Goal: Task Accomplishment & Management: Complete application form

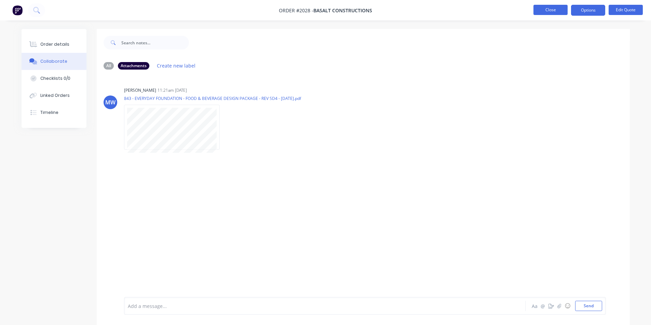
click at [558, 12] on button "Close" at bounding box center [550, 10] width 34 height 10
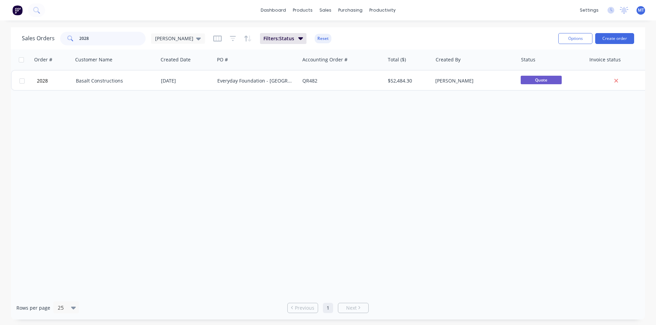
click at [97, 37] on input "2028" at bounding box center [112, 39] width 67 height 14
type input "2"
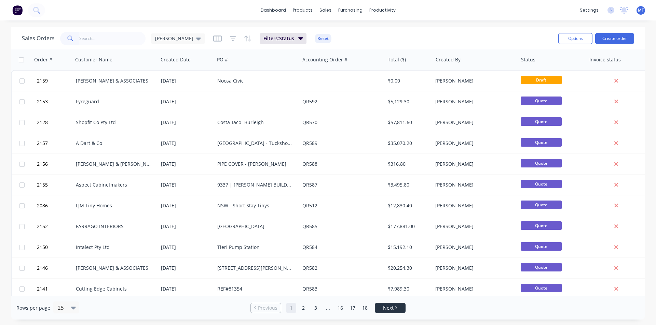
click at [391, 309] on span "Next" at bounding box center [388, 308] width 11 height 7
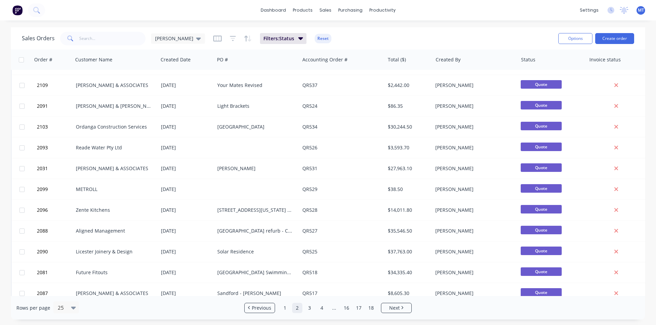
scroll to position [298, 0]
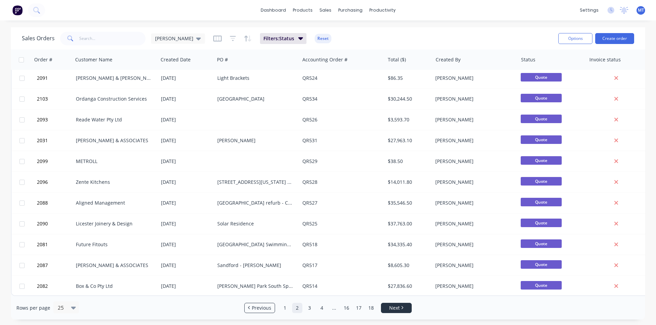
click at [388, 311] on link "Next" at bounding box center [396, 308] width 30 height 7
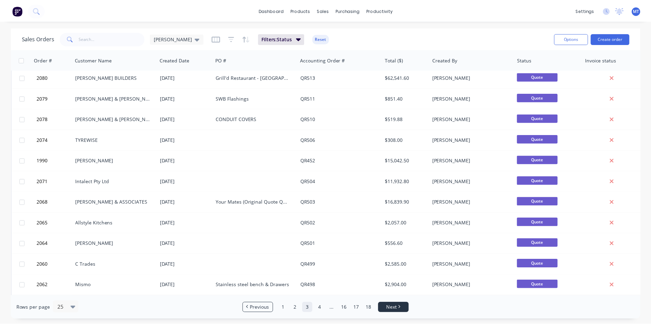
scroll to position [0, 0]
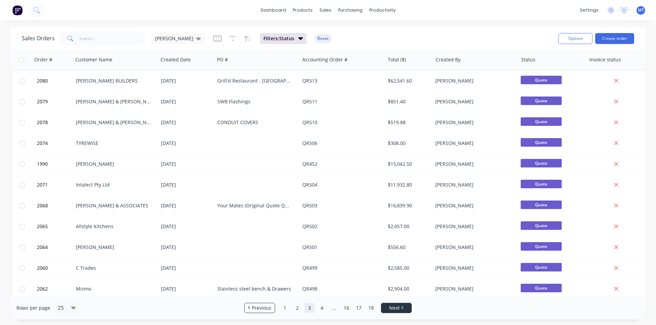
click at [399, 310] on span "Next" at bounding box center [394, 308] width 11 height 7
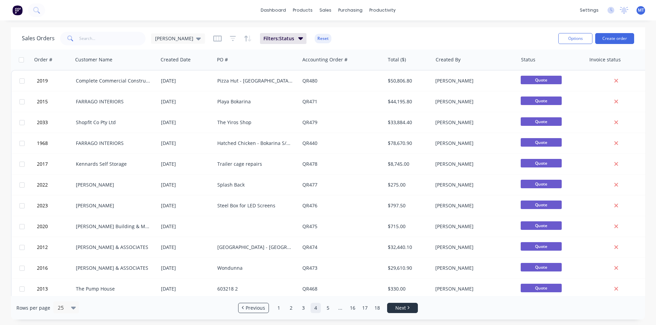
click at [399, 310] on span "Next" at bounding box center [400, 308] width 11 height 7
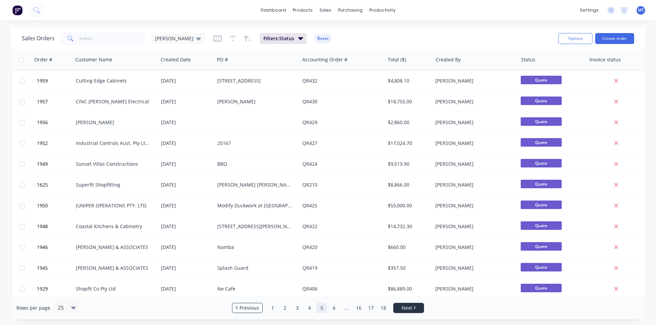
click at [399, 310] on link "Next" at bounding box center [408, 308] width 30 height 7
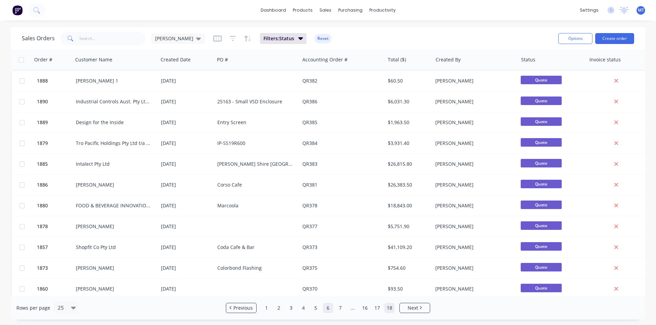
click at [392, 309] on link "18" at bounding box center [389, 308] width 10 height 10
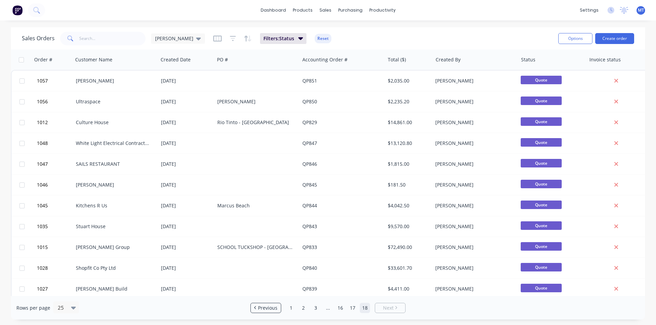
click at [396, 307] on icon "Next page" at bounding box center [396, 307] width 2 height 3
click at [397, 311] on link "Next" at bounding box center [390, 308] width 30 height 7
click at [292, 310] on link "1" at bounding box center [291, 308] width 10 height 10
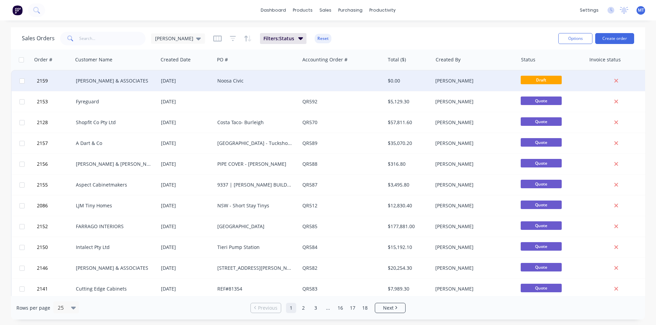
click at [240, 79] on div "Noosa Civic" at bounding box center [255, 81] width 76 height 7
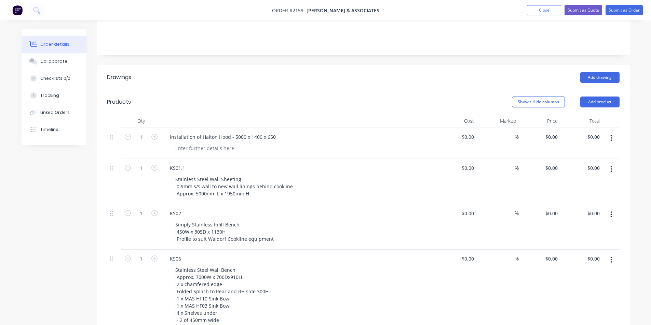
scroll to position [137, 0]
click at [212, 142] on div at bounding box center [205, 147] width 70 height 10
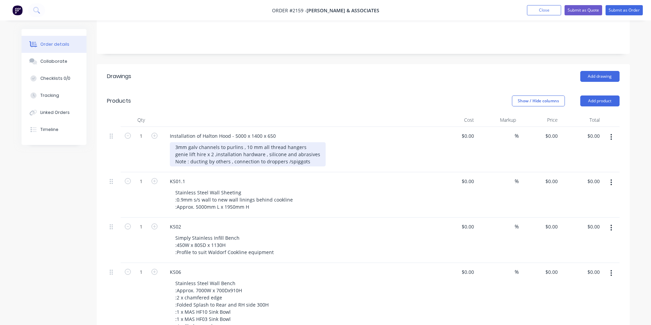
click at [313, 153] on div "3mm galv channels to purlins , 10 mm all thread hangers genie lift hire x 2 ,in…" at bounding box center [248, 154] width 156 height 24
click at [283, 151] on div "3mm galv channels to purlins , 10 mm all thread hangers genie lift hire x 2 ,in…" at bounding box center [275, 154] width 210 height 24
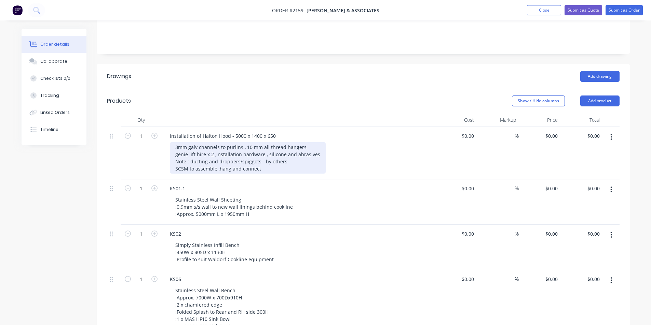
click at [269, 159] on div "3mm galv channels to purlins , 10 mm all thread hangers genie lift hire x 2 ,in…" at bounding box center [248, 157] width 156 height 31
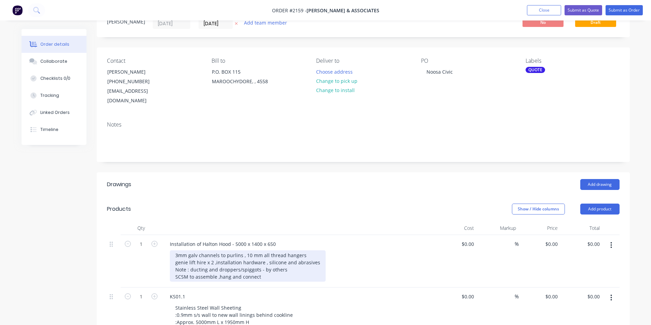
scroll to position [68, 0]
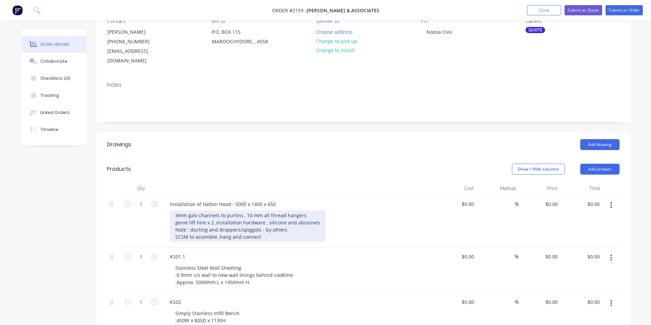
click at [273, 232] on div "3mm galv channels to purlins , 10 mm all thread hangers genie lift hire x 2 ,in…" at bounding box center [248, 226] width 156 height 31
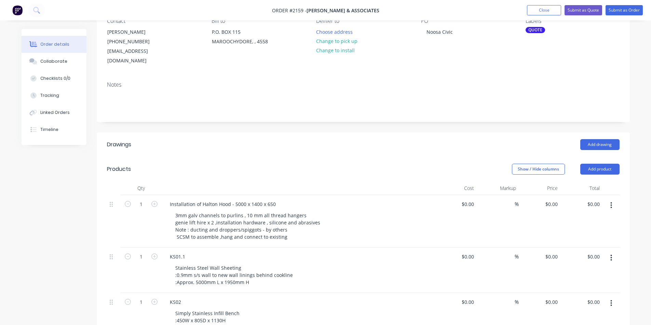
click at [361, 220] on div "3mm galv channels to purlins , 10 mm all thread hangers genie lift hire x 2 ,in…" at bounding box center [301, 226] width 262 height 31
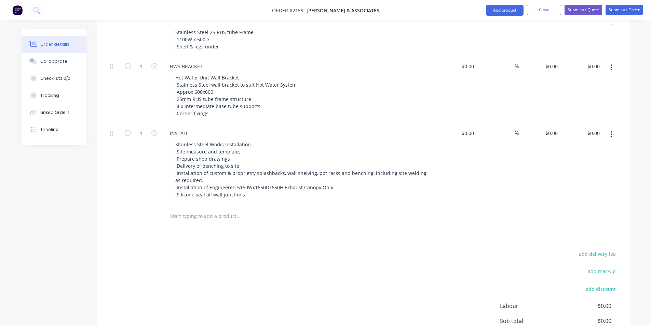
scroll to position [1025, 0]
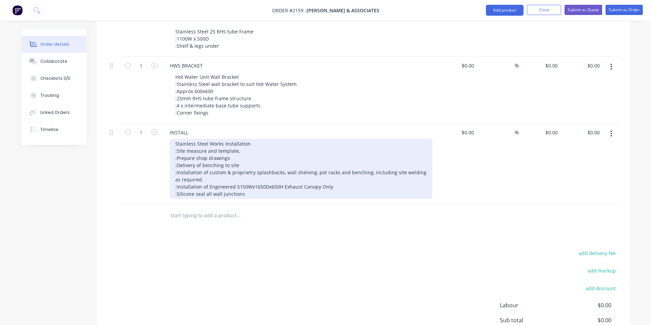
click at [332, 178] on div "Stainless Steel Works Installation :Site measure and template, :Prepare shop dr…" at bounding box center [301, 169] width 262 height 60
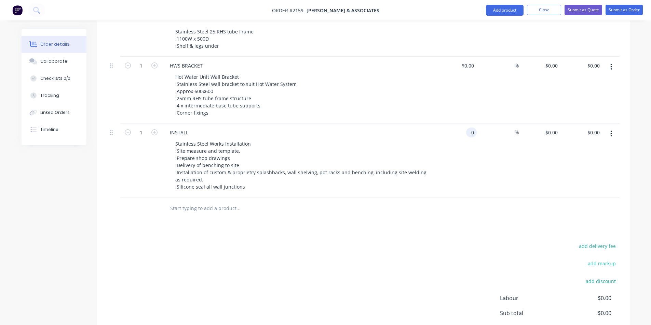
click at [474, 128] on input "0" at bounding box center [473, 133] width 8 height 10
type input "$6,670.00"
click at [484, 58] on div "%" at bounding box center [497, 90] width 42 height 67
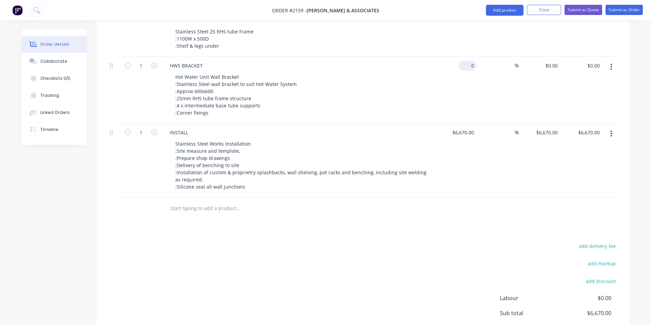
click at [475, 61] on input "0" at bounding box center [469, 66] width 16 height 10
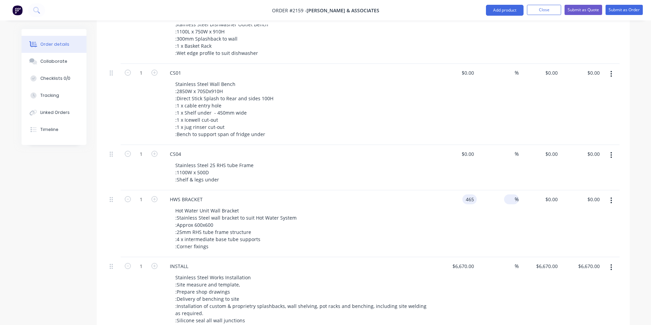
scroll to position [888, 0]
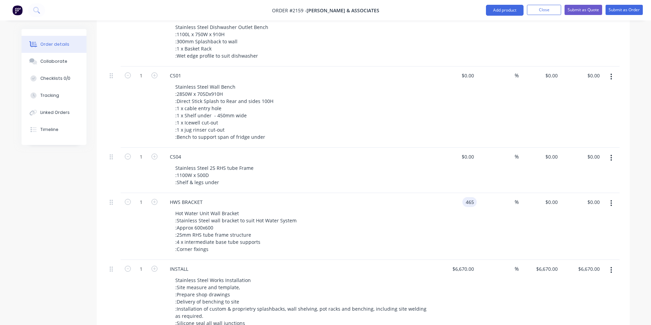
type input "$465.00"
click at [481, 148] on div "%" at bounding box center [497, 170] width 42 height 45
click at [478, 148] on div "%" at bounding box center [497, 170] width 42 height 45
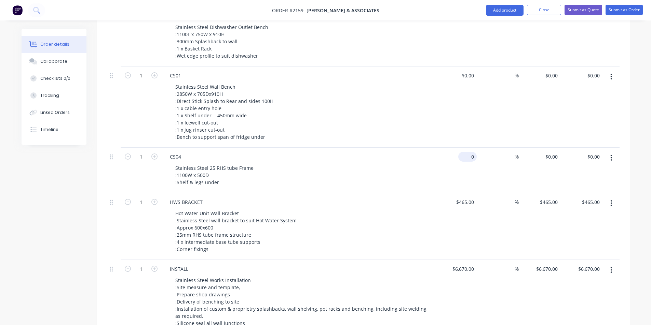
click at [475, 152] on input "0" at bounding box center [469, 157] width 16 height 10
type input "1160"
type input "0"
type input "$1,160.00"
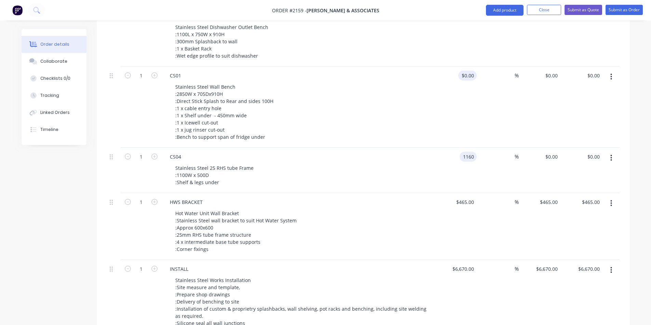
type input "$1,160.00"
click at [470, 71] on input "0" at bounding box center [473, 76] width 8 height 10
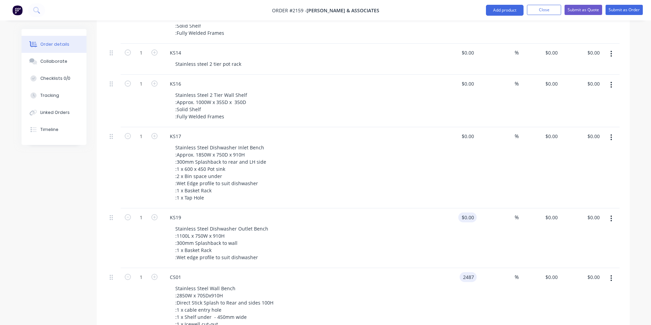
scroll to position [683, 0]
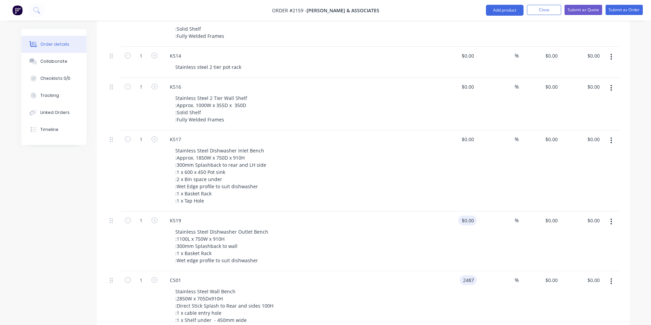
type input "2487"
type input "0"
type input "$2,487.00"
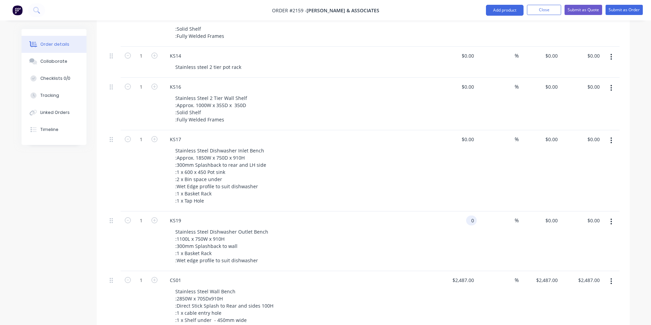
click at [471, 216] on input "0" at bounding box center [473, 221] width 8 height 10
type input "1805"
type input "0"
type input "$1,805.00"
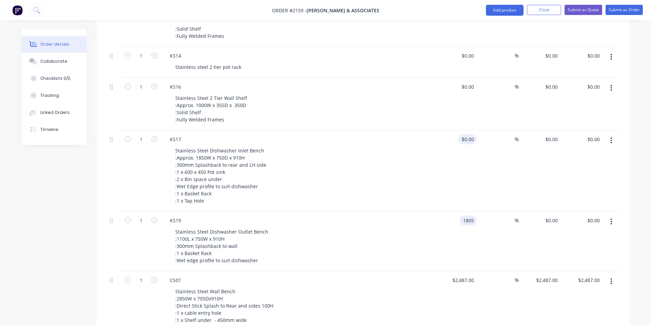
type input "$1,805.00"
click at [466, 132] on div "0 0" at bounding box center [456, 170] width 42 height 81
type input "3478"
type input "0"
type input "$3,478.00"
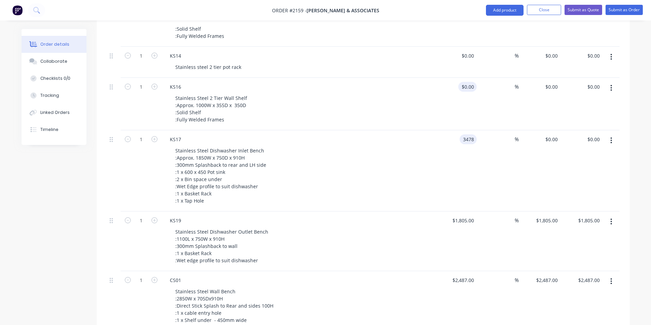
type input "$3,478.00"
click at [464, 78] on div "0 $0.00" at bounding box center [456, 104] width 42 height 53
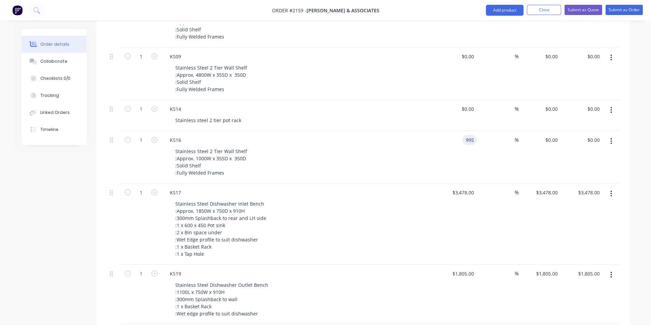
scroll to position [615, 0]
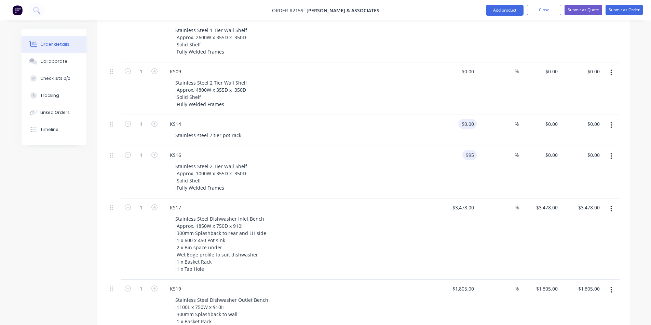
type input "995"
type input "0"
type input "$995.00"
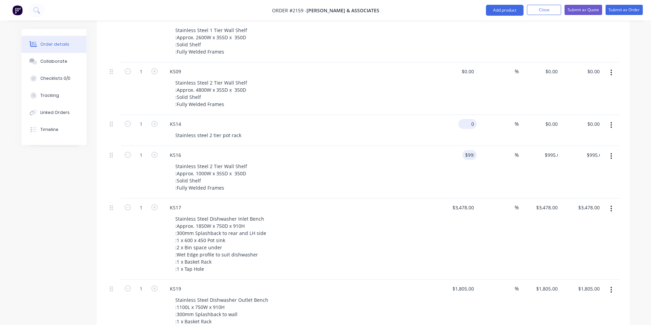
click at [469, 119] on input "0" at bounding box center [469, 124] width 16 height 10
type input "1185"
type input "0"
type input "$1,185.00"
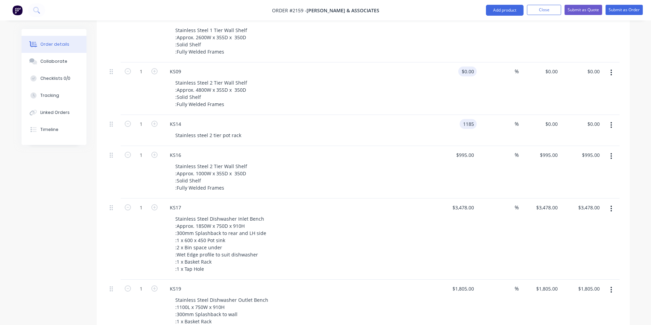
type input "$1,185.00"
click at [462, 64] on div "0 $0.00" at bounding box center [456, 89] width 42 height 53
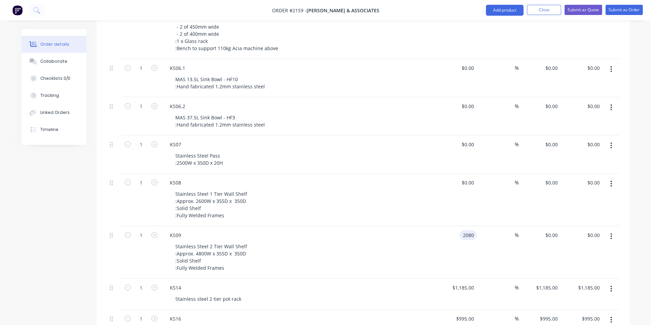
scroll to position [444, 0]
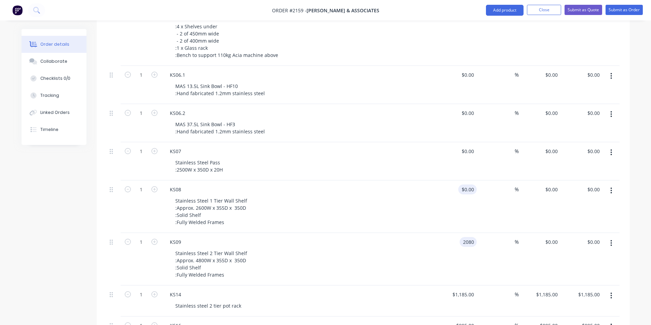
type input "2080"
type input "0"
type input "$2,080.00"
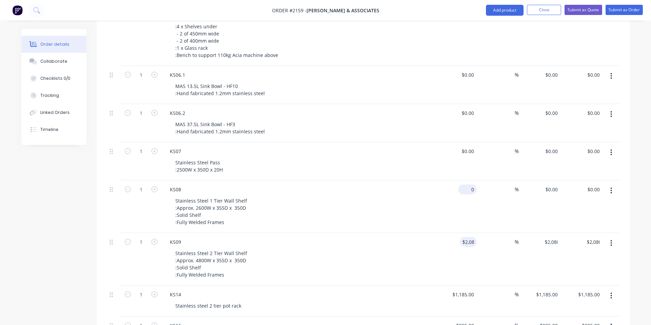
click at [470, 185] on input "0" at bounding box center [469, 190] width 16 height 10
type input "810"
type input "0"
type input "$810.00"
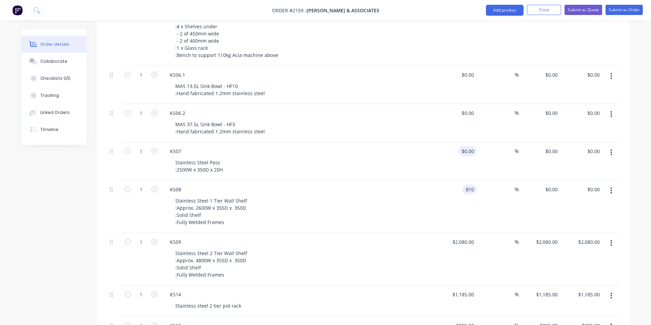
type input "$810.00"
click at [474, 147] on input "0" at bounding box center [473, 152] width 8 height 10
type input "749"
type input "0"
type input "$749.00"
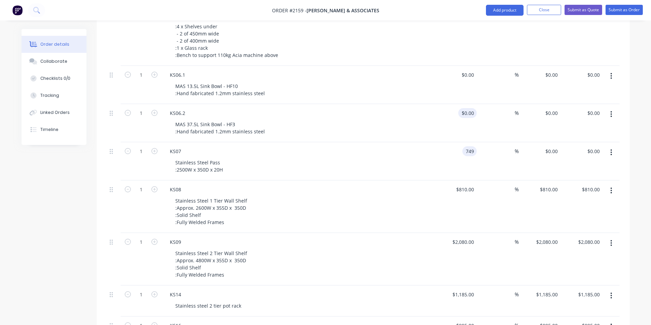
type input "$749.00"
click at [471, 108] on input "0" at bounding box center [469, 113] width 16 height 10
type input "7274"
type input "0"
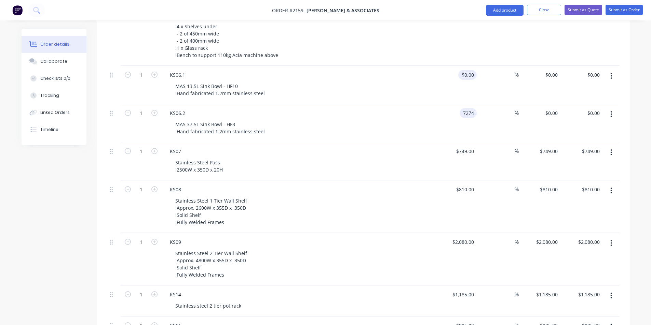
type input "$7,274.00"
click at [473, 70] on input "0" at bounding box center [469, 75] width 16 height 10
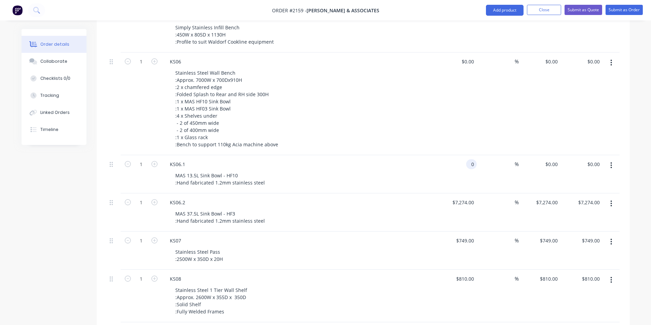
scroll to position [342, 0]
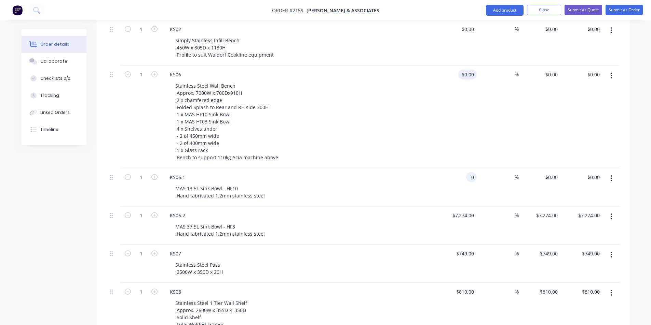
type input "0"
type input "$0.00"
click at [472, 70] on input "0" at bounding box center [469, 75] width 16 height 10
type input "$7,274.00"
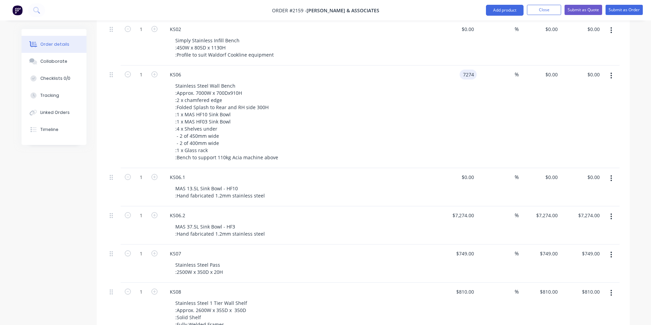
type input "$7,274.00"
drag, startPoint x: 482, startPoint y: 204, endPoint x: 478, endPoint y: 205, distance: 3.6
click at [480, 207] on div "%" at bounding box center [497, 226] width 42 height 38
click at [477, 207] on div "%" at bounding box center [497, 226] width 42 height 38
click at [474, 211] on input "7274" at bounding box center [469, 216] width 14 height 10
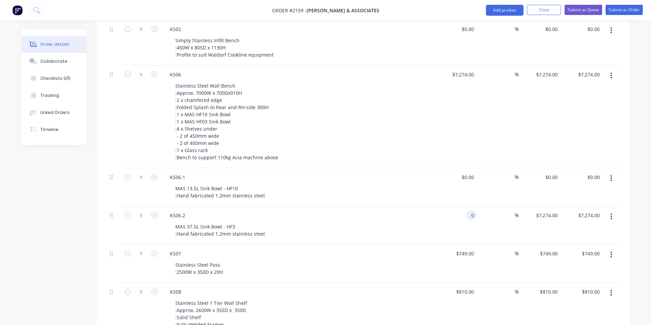
type input "$0.00"
click at [414, 127] on div "Stainless Steel Wall Bench :Approx. 7000W x 700Dx910H :2 x chamfered edge :Fold…" at bounding box center [301, 122] width 262 height 82
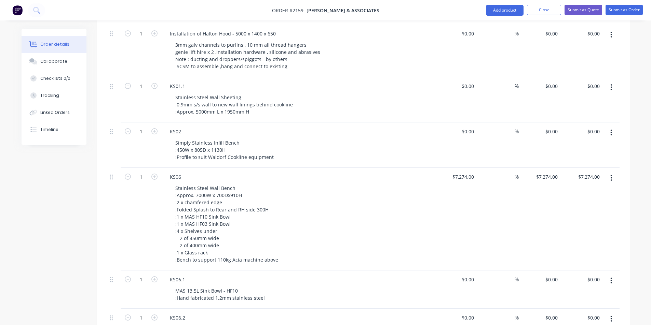
scroll to position [205, 0]
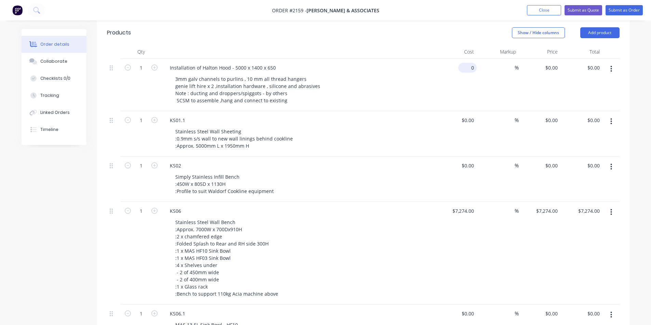
click at [473, 63] on input "0" at bounding box center [469, 68] width 16 height 10
type input "$6,200.00"
click at [473, 115] on input "0" at bounding box center [473, 120] width 8 height 10
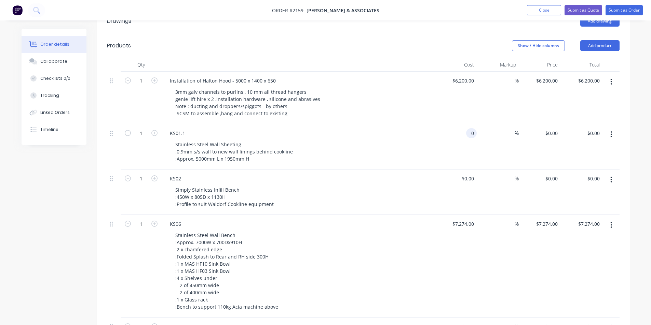
scroll to position [171, 0]
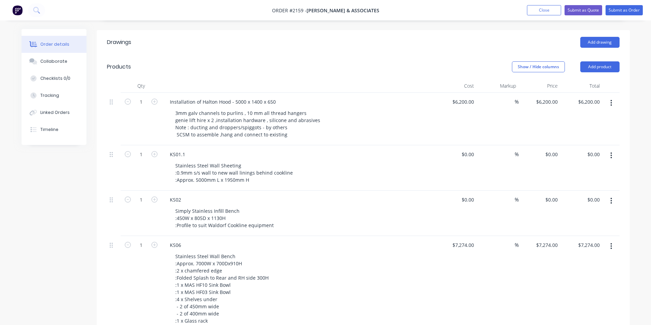
click at [443, 145] on div "$0.00 $0.00" at bounding box center [456, 167] width 42 height 45
click at [470, 150] on input "0" at bounding box center [473, 155] width 8 height 10
type input "$1,585.00"
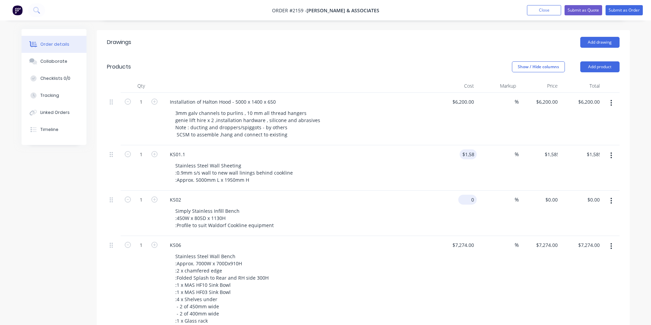
click at [468, 195] on div "0 $0.00" at bounding box center [467, 200] width 18 height 10
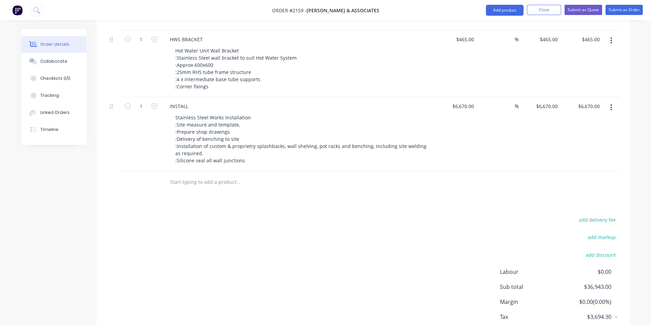
scroll to position [1084, 0]
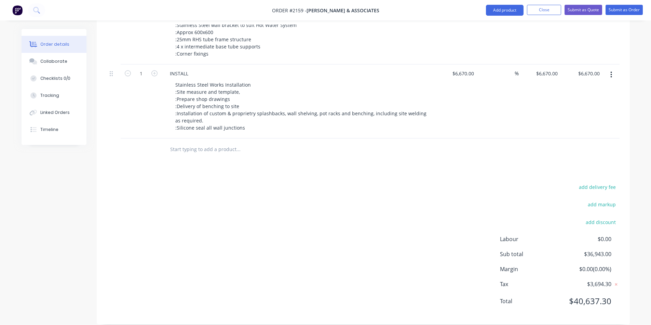
click at [439, 233] on div "add delivery fee add markup add discount Labour $0.00 Sub total $36,943.00 Marg…" at bounding box center [363, 249] width 512 height 132
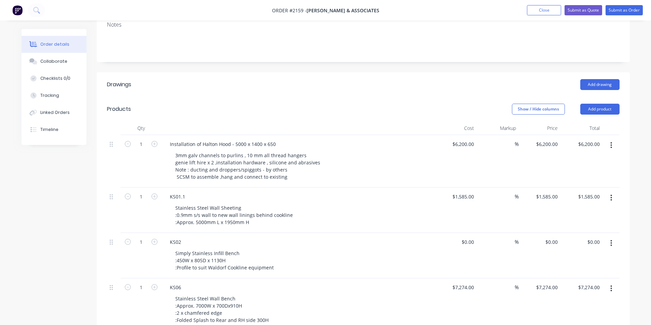
scroll to position [127, 0]
click at [472, 238] on input "0" at bounding box center [473, 243] width 8 height 10
type input "$1,470.00"
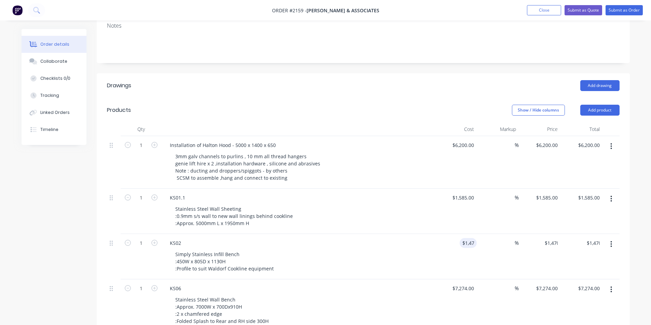
click at [424, 250] on div "Simply Stainless Infill Bench :450W x 805D x 1130H :Profile to suit Waldorf Coo…" at bounding box center [301, 262] width 262 height 24
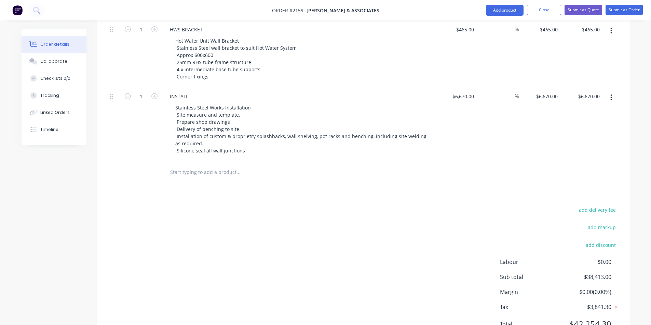
scroll to position [1084, 0]
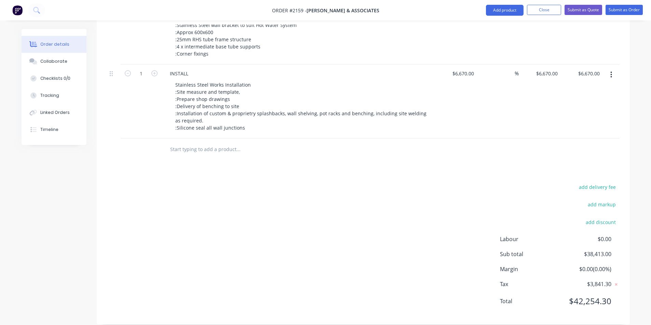
click at [514, 253] on div "Labour $0.00 Sub total $38,413.00 Margin $0.00 ( 0.00 %) Tax $3,841.30 Total $4…" at bounding box center [560, 274] width 120 height 79
click at [522, 265] on div "Labour $0.00 Sub total $38,413.00 Margin $0.00 ( 0.00 %) Tax $3,841.30 Total $4…" at bounding box center [560, 274] width 120 height 79
click at [507, 270] on div "Labour $0.00 Sub total $38,413.00 Margin $0.00 ( 0.00 %) Tax $3,841.30 Total $4…" at bounding box center [560, 274] width 120 height 79
click at [491, 274] on div "add delivery fee add markup add discount Labour $0.00 Sub total $38,413.00 Marg…" at bounding box center [363, 249] width 512 height 132
click at [521, 297] on span "Total" at bounding box center [530, 301] width 61 height 8
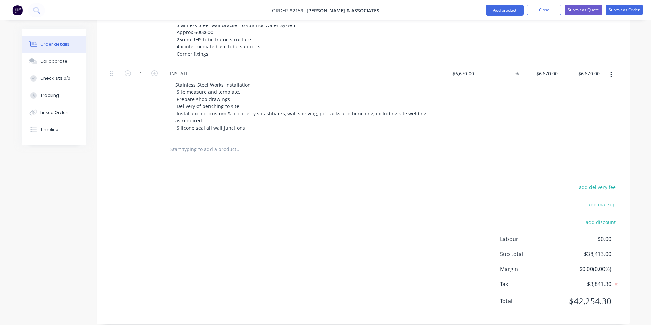
click at [528, 264] on div "Labour $0.00 Sub total $38,413.00 Margin $0.00 ( 0.00 %) Tax $3,841.30 Total $4…" at bounding box center [560, 274] width 120 height 79
click at [520, 235] on span "Labour" at bounding box center [530, 239] width 61 height 8
click at [605, 218] on button "add discount" at bounding box center [600, 222] width 37 height 9
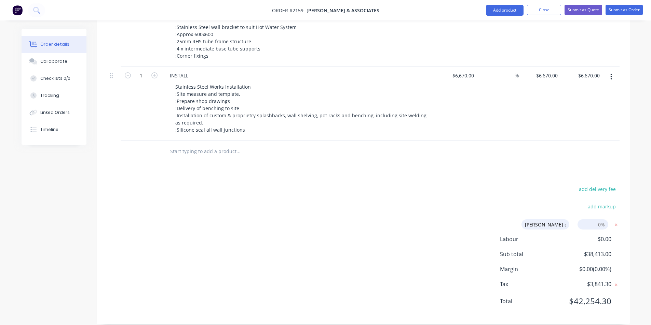
type input "[PERSON_NAME] discount"
click at [590, 220] on input at bounding box center [592, 225] width 31 height 10
type input "5"
click at [624, 250] on div "add delivery fee add markup [PERSON_NAME] discount [PERSON_NAME] discount Disco…" at bounding box center [363, 250] width 533 height 130
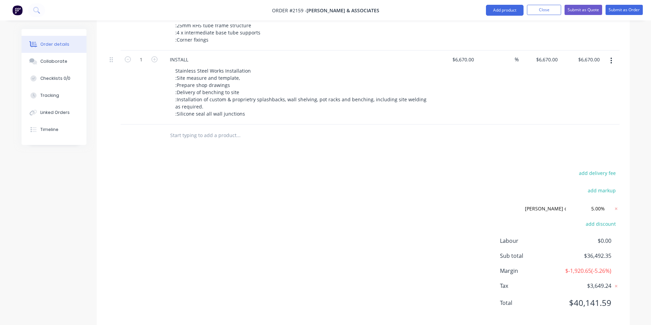
scroll to position [1099, 0]
click at [551, 265] on span "Margin" at bounding box center [530, 269] width 61 height 8
click at [614, 218] on button "add discount" at bounding box center [600, 222] width 37 height 9
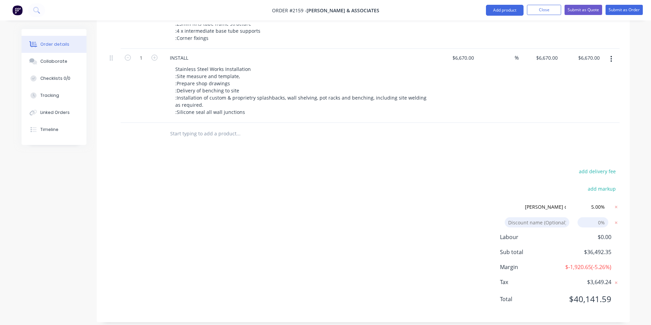
scroll to position [1097, 0]
click at [616, 224] on icon at bounding box center [615, 225] width 2 height 2
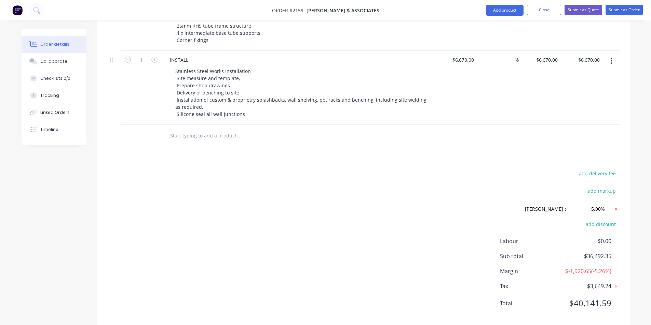
click at [617, 206] on icon at bounding box center [615, 209] width 7 height 7
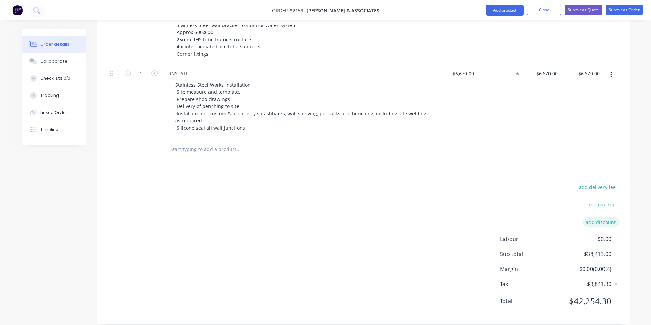
click at [615, 218] on button "add discount" at bounding box center [600, 222] width 37 height 9
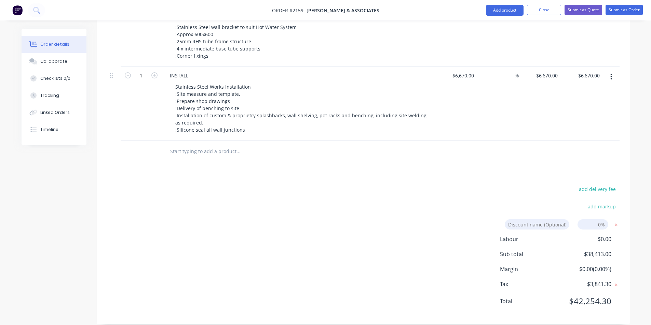
click at [603, 220] on input at bounding box center [592, 225] width 31 height 10
type input "5"
click at [448, 216] on div "add delivery fee add markup Discount name (Optional) 5 5 0% Labour $0.00 Sub to…" at bounding box center [363, 250] width 512 height 130
click at [442, 224] on div "add delivery fee add markup Discount name (Optional) 5 5 0% Labour $0.00 Sub to…" at bounding box center [363, 250] width 512 height 130
click at [541, 297] on span "Total" at bounding box center [530, 301] width 61 height 8
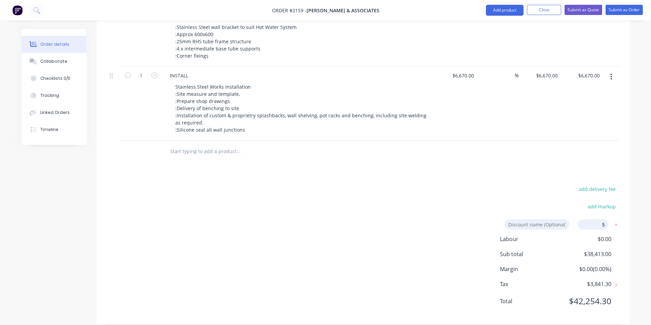
click at [627, 249] on div "add delivery fee add markup Discount name (Optional) 5 5 0% Labour $0.00 Sub to…" at bounding box center [363, 250] width 533 height 130
click at [466, 197] on div "add delivery fee add markup Discount name (Optional) 5 5 0% Labour $0.00 Sub to…" at bounding box center [363, 250] width 512 height 130
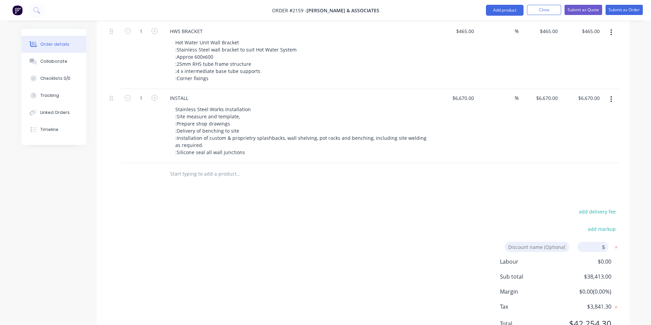
scroll to position [1013, 0]
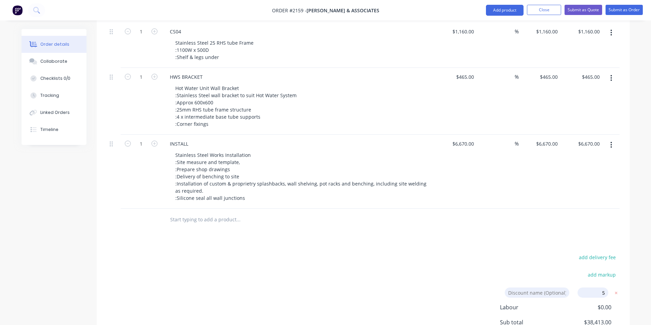
click at [550, 112] on div "$465.00 $465.00" at bounding box center [539, 101] width 42 height 67
click at [542, 138] on div "6670 $6,670.00" at bounding box center [539, 172] width 42 height 74
type input "$6,670.00"
drag, startPoint x: 542, startPoint y: 141, endPoint x: 543, endPoint y: 149, distance: 8.2
click at [542, 142] on div "$6,670.00 $6,670.00" at bounding box center [539, 172] width 42 height 74
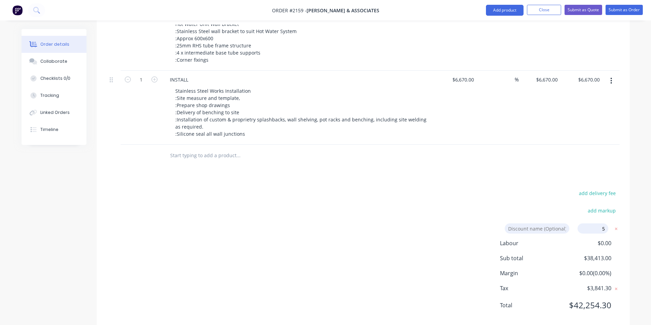
scroll to position [1082, 0]
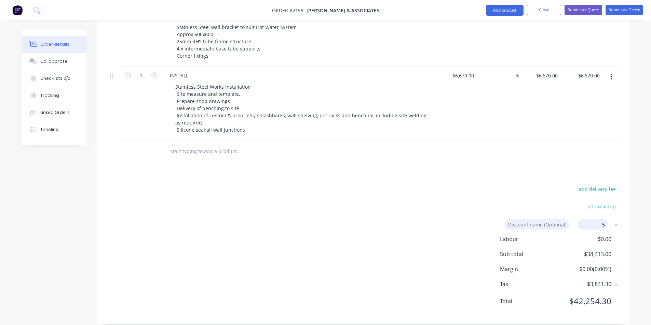
click at [546, 220] on input at bounding box center [536, 225] width 65 height 10
type input "[PERSON_NAME] discount"
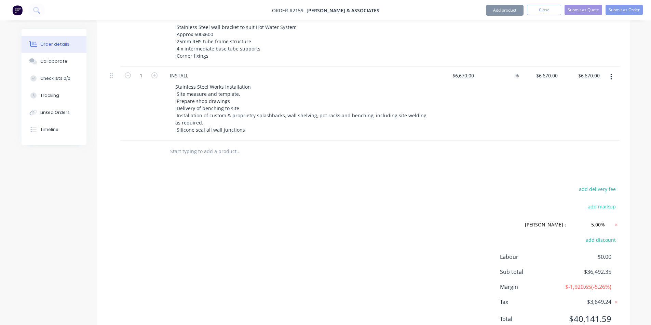
click at [451, 231] on div "add delivery fee add markup [PERSON_NAME] discount [PERSON_NAME] discount Disco…" at bounding box center [363, 259] width 512 height 148
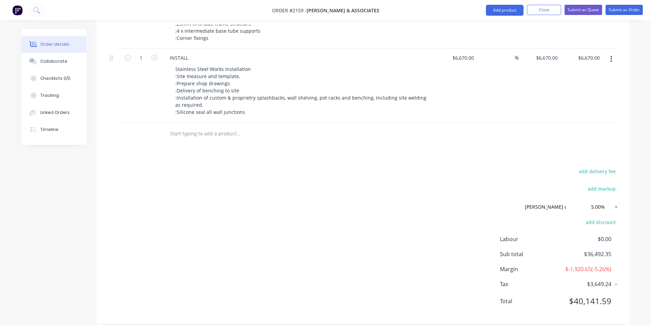
click at [616, 204] on icon at bounding box center [615, 207] width 7 height 7
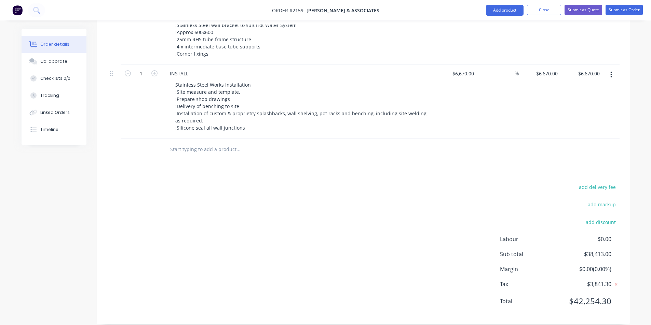
click at [407, 210] on div "add delivery fee add markup add discount Labour $0.00 Sub total $38,413.00 Marg…" at bounding box center [363, 249] width 512 height 132
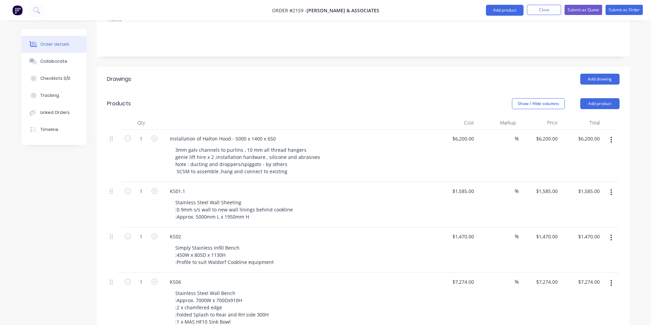
scroll to position [119, 0]
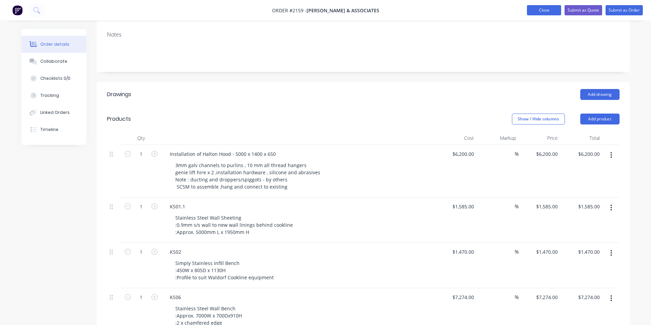
click at [545, 11] on button "Close" at bounding box center [544, 10] width 34 height 10
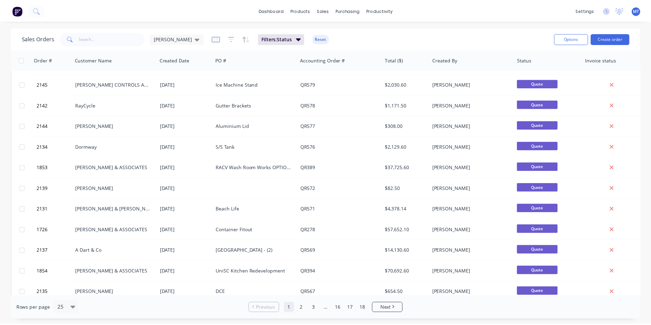
scroll to position [239, 0]
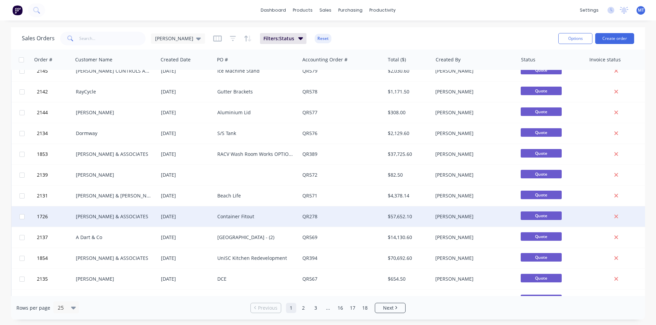
click at [287, 216] on div "Container Fitout" at bounding box center [255, 216] width 76 height 7
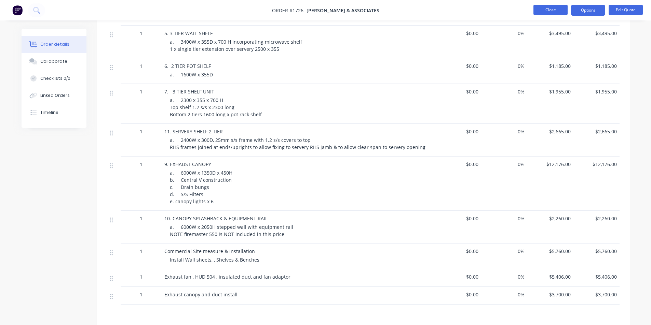
scroll to position [390, 0]
click at [555, 8] on button "Close" at bounding box center [550, 10] width 34 height 10
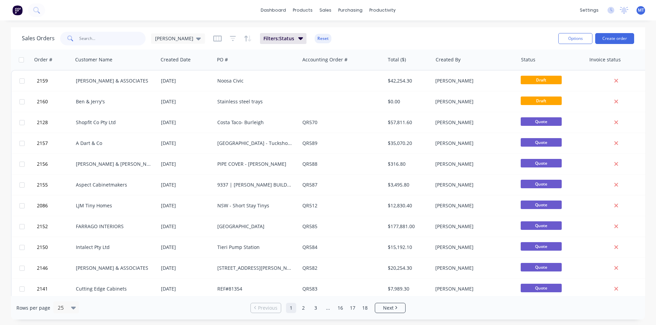
click at [108, 42] on input "text" at bounding box center [112, 39] width 67 height 14
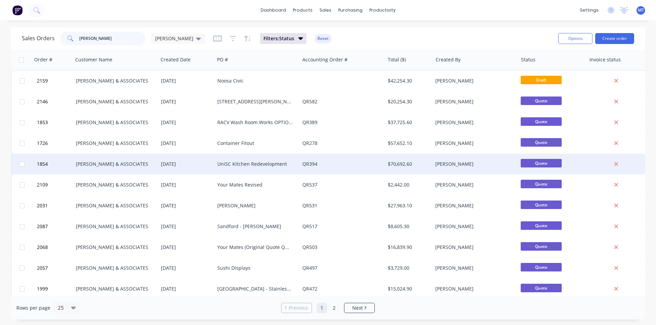
type input "[PERSON_NAME]"
click at [278, 167] on div "UniSC Kitchen Redevelopment" at bounding box center [255, 164] width 76 height 7
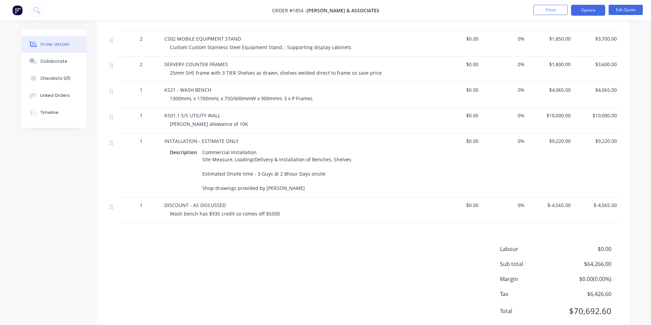
scroll to position [655, 0]
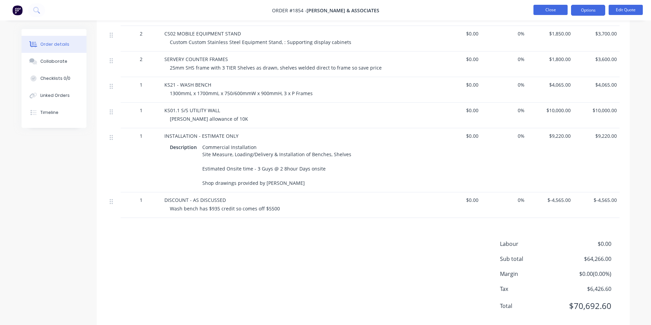
click at [546, 10] on button "Close" at bounding box center [550, 10] width 34 height 10
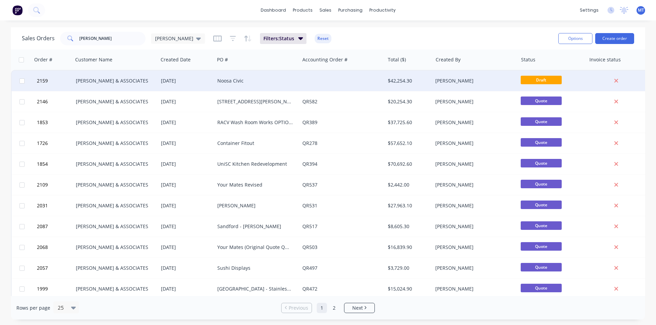
click at [289, 86] on div "Noosa Civic" at bounding box center [256, 81] width 85 height 20
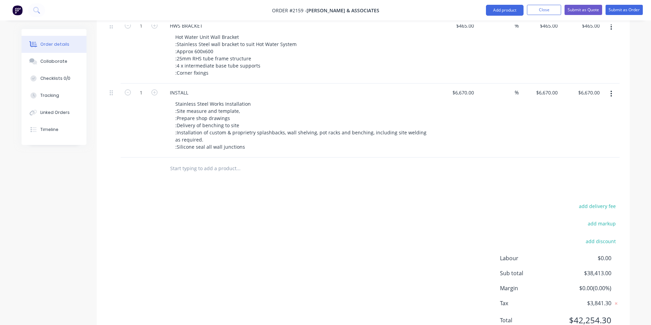
scroll to position [1084, 0]
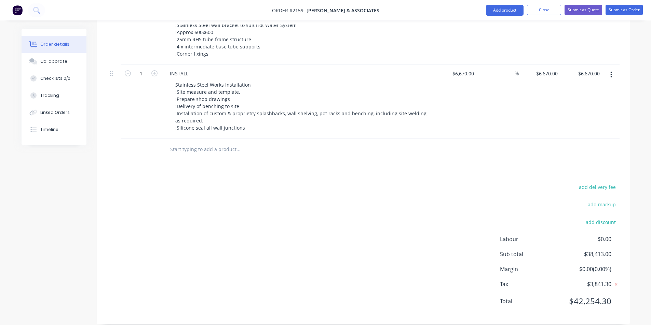
click at [217, 143] on input "text" at bounding box center [238, 150] width 137 height 14
type input "[PERSON_NAME] discount"
drag, startPoint x: 454, startPoint y: 149, endPoint x: 463, endPoint y: 144, distance: 11.0
click at [455, 149] on div "[PERSON_NAME] discount Add [PERSON_NAME] discount to order No results found" at bounding box center [363, 150] width 512 height 22
click at [464, 143] on div "[PERSON_NAME] discount" at bounding box center [363, 150] width 512 height 22
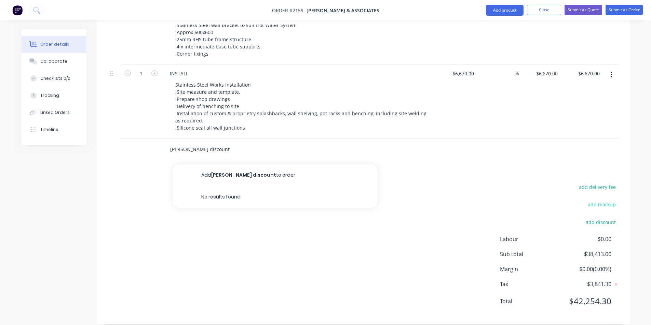
drag, startPoint x: 177, startPoint y: 138, endPoint x: 189, endPoint y: 143, distance: 13.1
click at [177, 143] on input "[PERSON_NAME] discount" at bounding box center [238, 150] width 137 height 14
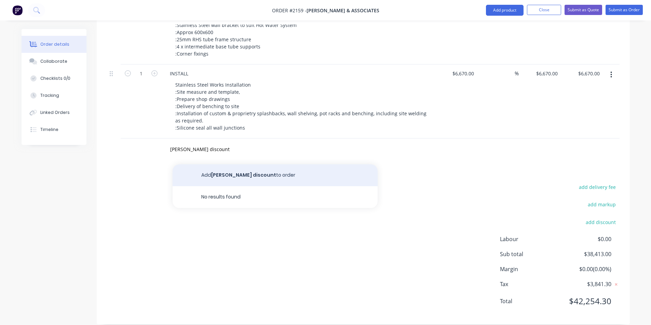
click at [225, 168] on button "Add [PERSON_NAME] discount to order" at bounding box center [274, 176] width 205 height 22
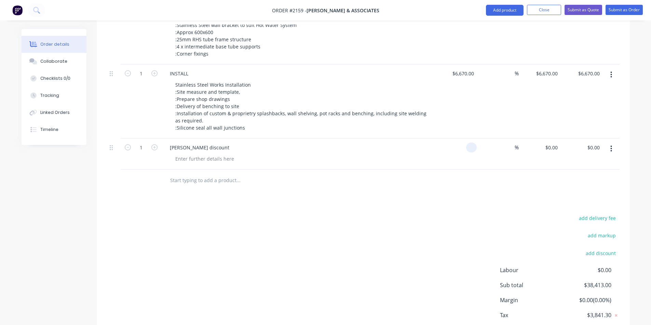
click at [476, 143] on input at bounding box center [473, 148] width 8 height 10
click at [429, 180] on div at bounding box center [363, 181] width 512 height 22
click at [474, 143] on input "0" at bounding box center [473, 148] width 8 height 10
type input "$1,920.00"
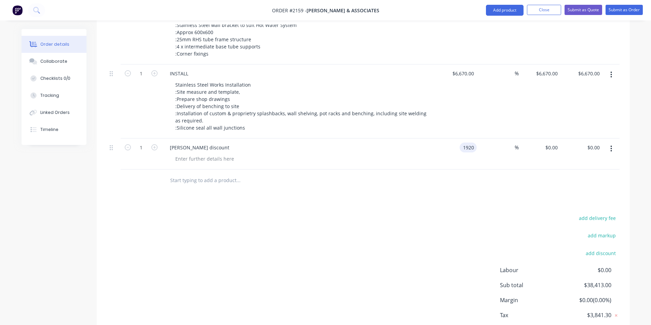
type input "$1,920.00"
click at [479, 142] on div "%" at bounding box center [497, 154] width 42 height 31
click at [455, 139] on div "1920 $1,920.00" at bounding box center [456, 154] width 42 height 31
click at [458, 139] on div "1920 1920" at bounding box center [456, 154] width 42 height 31
type input "$0.00"
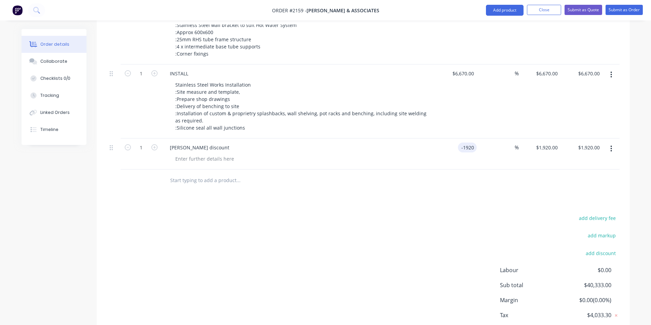
type input "$0.00"
click at [461, 236] on div "add delivery fee add markup add discount Labour $0.00 Sub total $38,413.00 Marg…" at bounding box center [363, 280] width 512 height 132
click at [481, 139] on div "%" at bounding box center [497, 154] width 42 height 31
click at [476, 139] on div "%" at bounding box center [497, 154] width 42 height 31
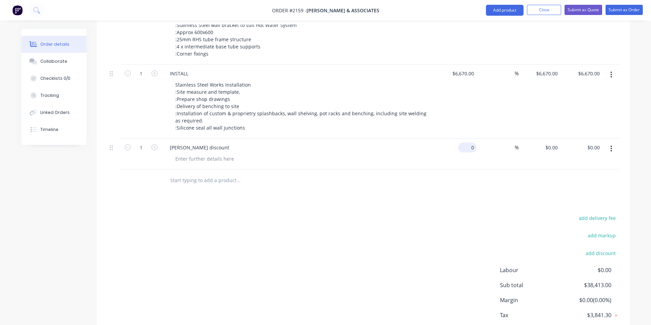
click at [472, 143] on input "0" at bounding box center [469, 148] width 16 height 10
click at [472, 143] on input "0" at bounding box center [473, 148] width 8 height 10
click at [458, 151] on div "$0.00 $0.00" at bounding box center [456, 154] width 42 height 31
drag, startPoint x: 481, startPoint y: 139, endPoint x: 395, endPoint y: 147, distance: 86.4
click at [480, 140] on div "%" at bounding box center [497, 154] width 42 height 31
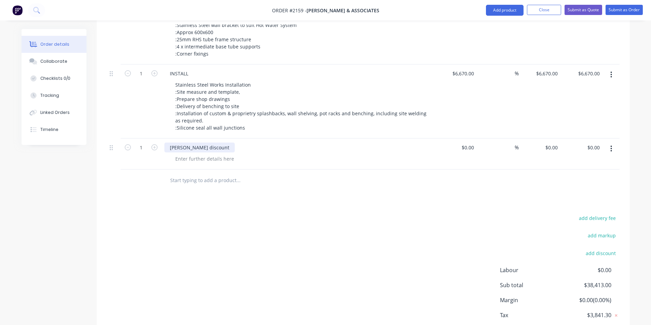
drag, startPoint x: 208, startPoint y: 137, endPoint x: 217, endPoint y: 138, distance: 8.9
click at [209, 143] on div "[PERSON_NAME] discount" at bounding box center [298, 148] width 268 height 10
drag, startPoint x: 482, startPoint y: 140, endPoint x: 478, endPoint y: 141, distance: 3.4
click at [483, 141] on div "%" at bounding box center [497, 154] width 42 height 31
click at [473, 143] on input "0" at bounding box center [473, 148] width 8 height 10
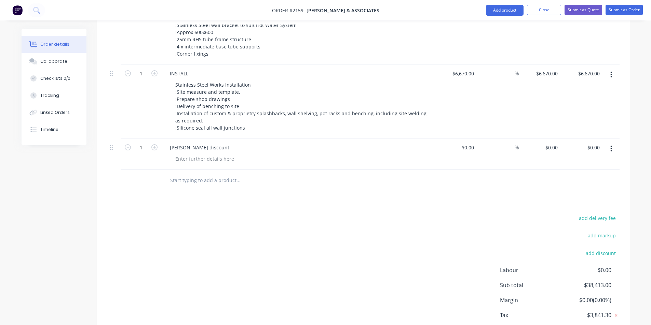
click at [476, 139] on div "%" at bounding box center [497, 154] width 42 height 31
type input "0"
click at [475, 143] on input "0" at bounding box center [469, 148] width 16 height 10
type input "$-1,920.00"
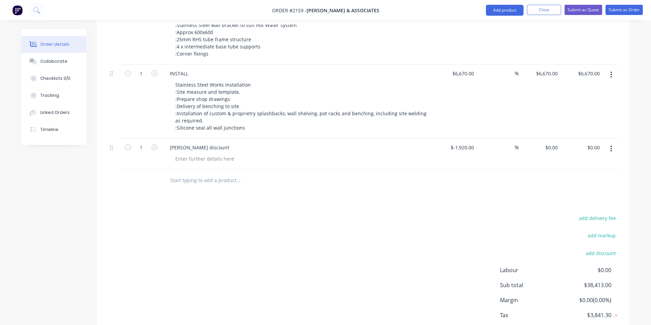
click at [541, 140] on div "$0.00 $0.00" at bounding box center [539, 154] width 42 height 31
click at [487, 214] on div "add delivery fee add markup add discount Labour $0.00 Sub total $38,413.00 Marg…" at bounding box center [363, 280] width 512 height 132
click at [586, 143] on div "$0.00 $0.00" at bounding box center [581, 154] width 42 height 31
drag, startPoint x: 587, startPoint y: 139, endPoint x: 595, endPoint y: 140, distance: 7.5
click at [589, 143] on div "0.00 0.00" at bounding box center [595, 148] width 13 height 10
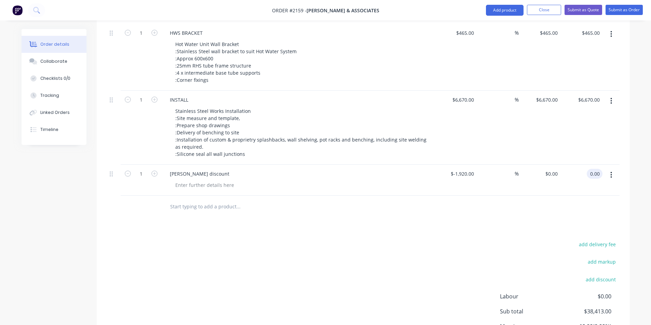
scroll to position [1046, 0]
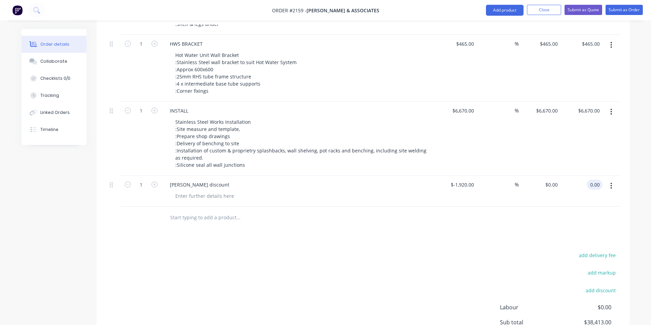
type input "$0.00"
click at [610, 182] on icon "button" at bounding box center [611, 186] width 2 height 8
click at [423, 218] on div at bounding box center [363, 218] width 512 height 22
click at [556, 180] on input "0" at bounding box center [556, 185] width 8 height 10
type input "$-1,920.00"
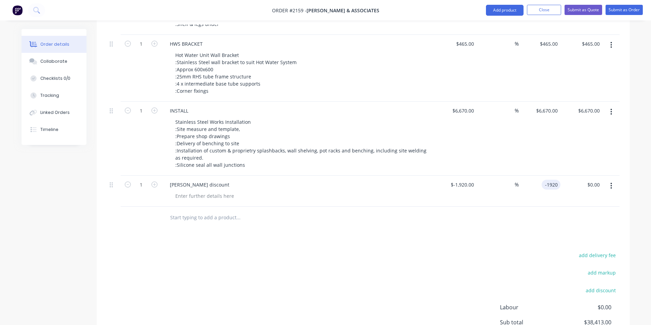
type input "$-1,920.00"
click at [574, 192] on div "$-1,920.00 $0.00" at bounding box center [581, 191] width 42 height 31
click at [542, 10] on button "Close" at bounding box center [544, 10] width 34 height 10
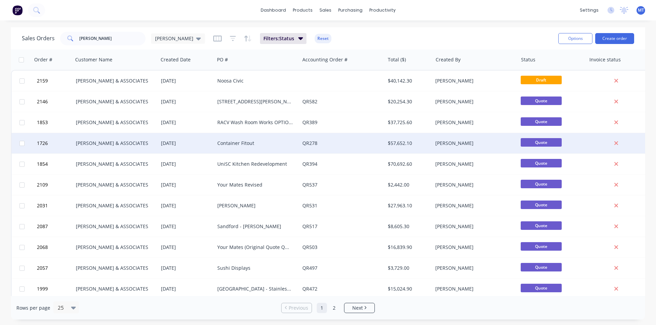
click at [284, 146] on div "Container Fitout" at bounding box center [255, 143] width 76 height 7
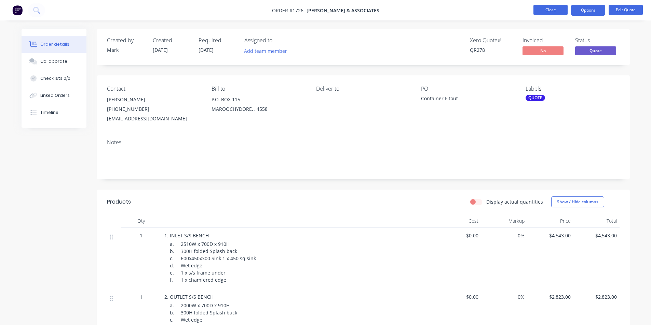
click at [556, 11] on button "Close" at bounding box center [550, 10] width 34 height 10
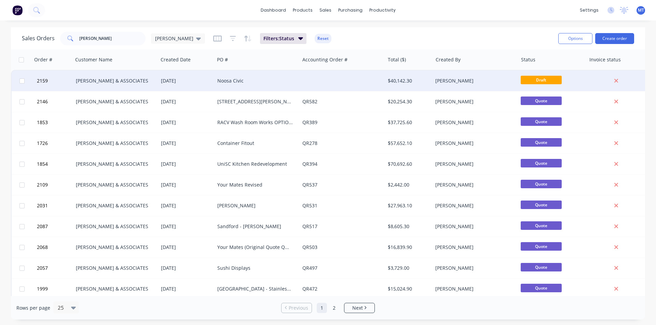
click at [348, 87] on div at bounding box center [342, 81] width 85 height 20
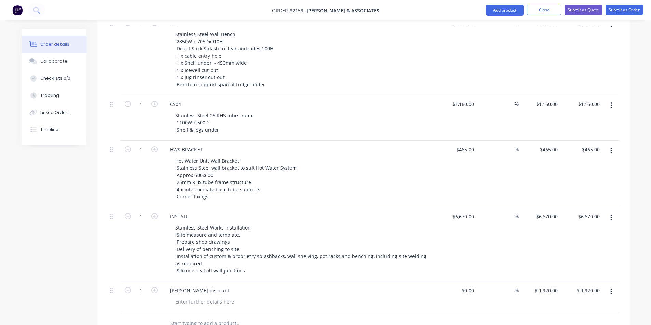
scroll to position [990, 0]
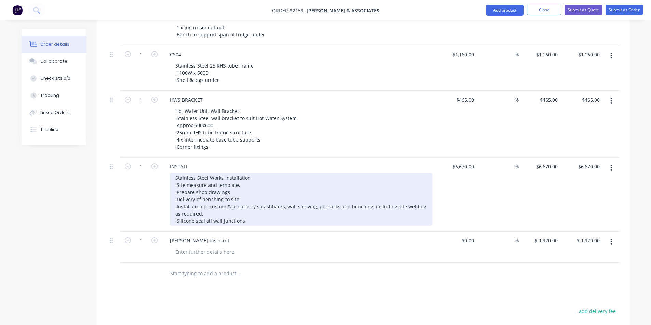
click at [231, 183] on div "Stainless Steel Works Installation :Site measure and template, :Prepare shop dr…" at bounding box center [301, 199] width 262 height 53
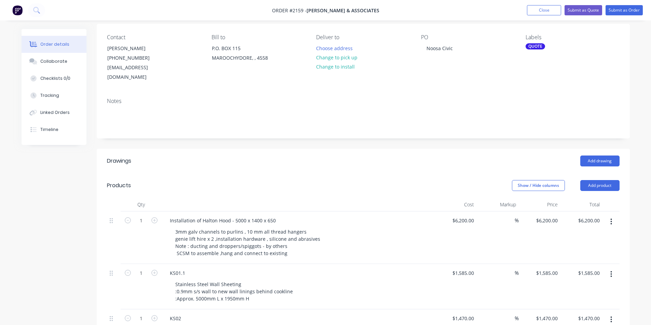
scroll to position [0, 0]
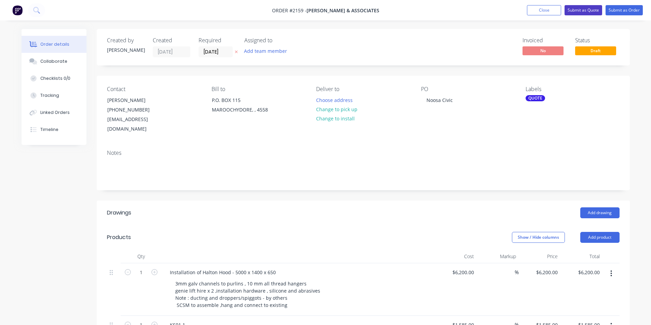
click at [581, 10] on button "Submit as Quote" at bounding box center [583, 10] width 38 height 10
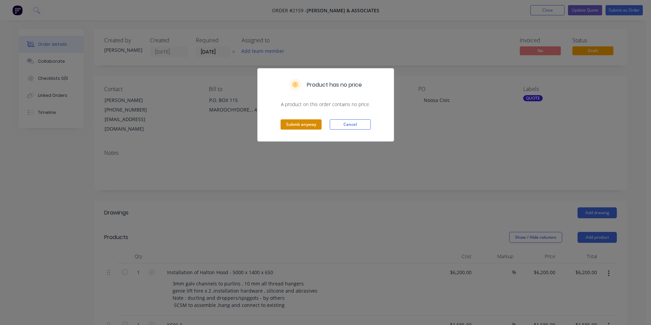
click at [297, 126] on button "Submit anyway" at bounding box center [300, 125] width 41 height 10
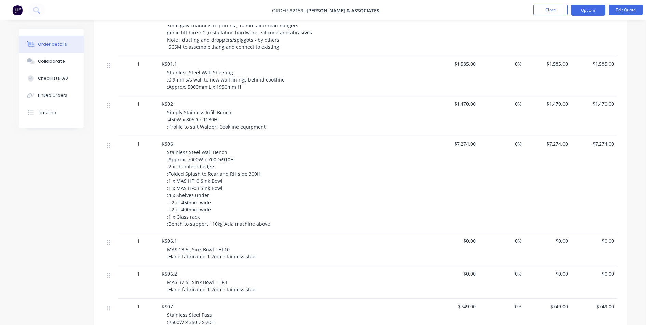
scroll to position [205, 0]
